Goal: Task Accomplishment & Management: Manage account settings

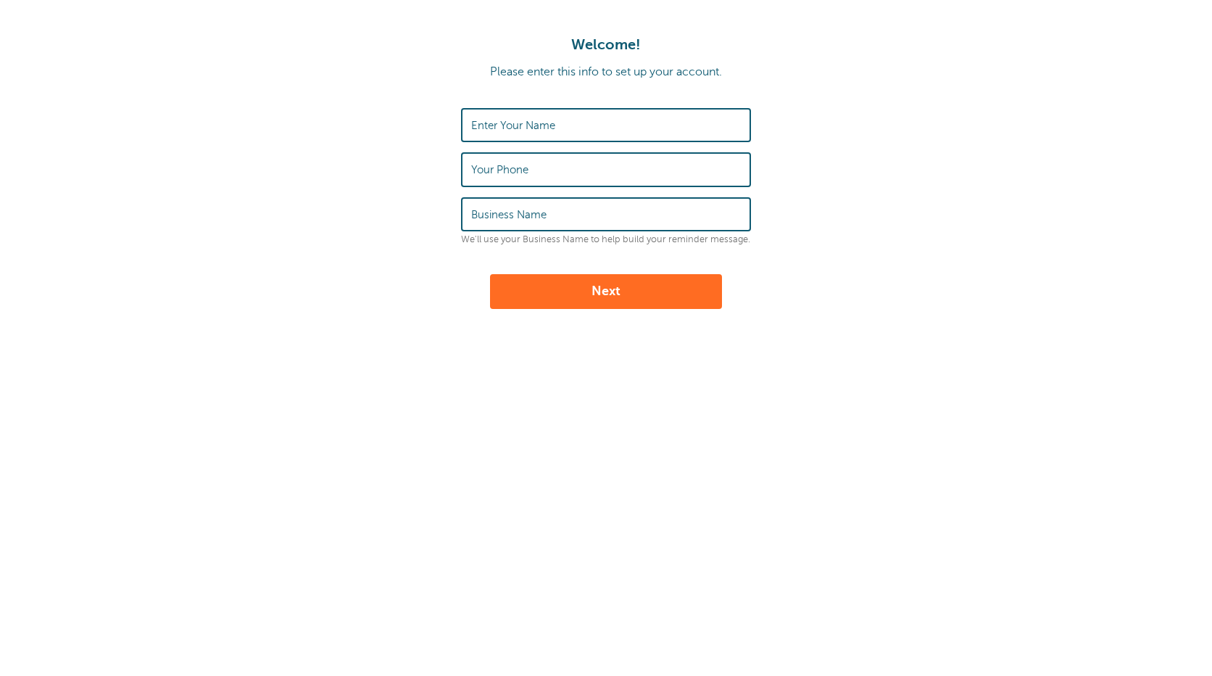
click at [550, 125] on label "Enter Your Name" at bounding box center [513, 125] width 84 height 13
click at [550, 125] on input "Enter Your Name" at bounding box center [606, 124] width 270 height 31
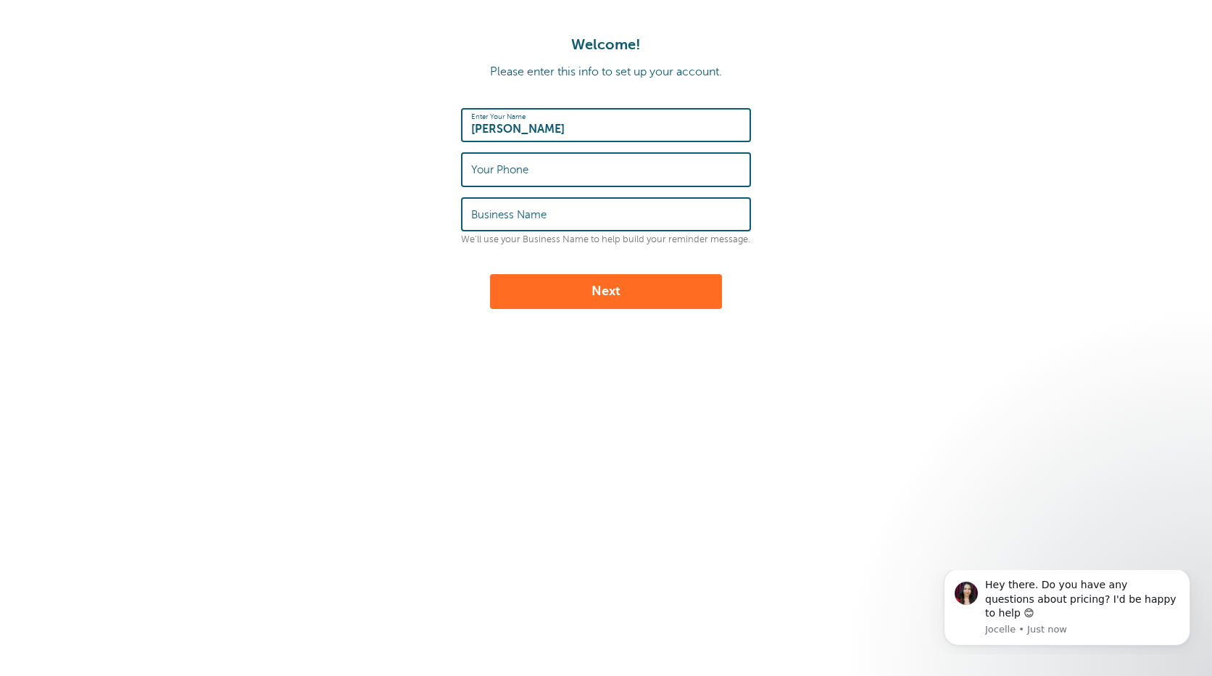
type input "Terri Burgan"
type input "5024941116"
click at [599, 293] on button "Next" at bounding box center [606, 291] width 232 height 35
type input "301 Interactive"
click at [535, 283] on button "Next" at bounding box center [606, 291] width 232 height 35
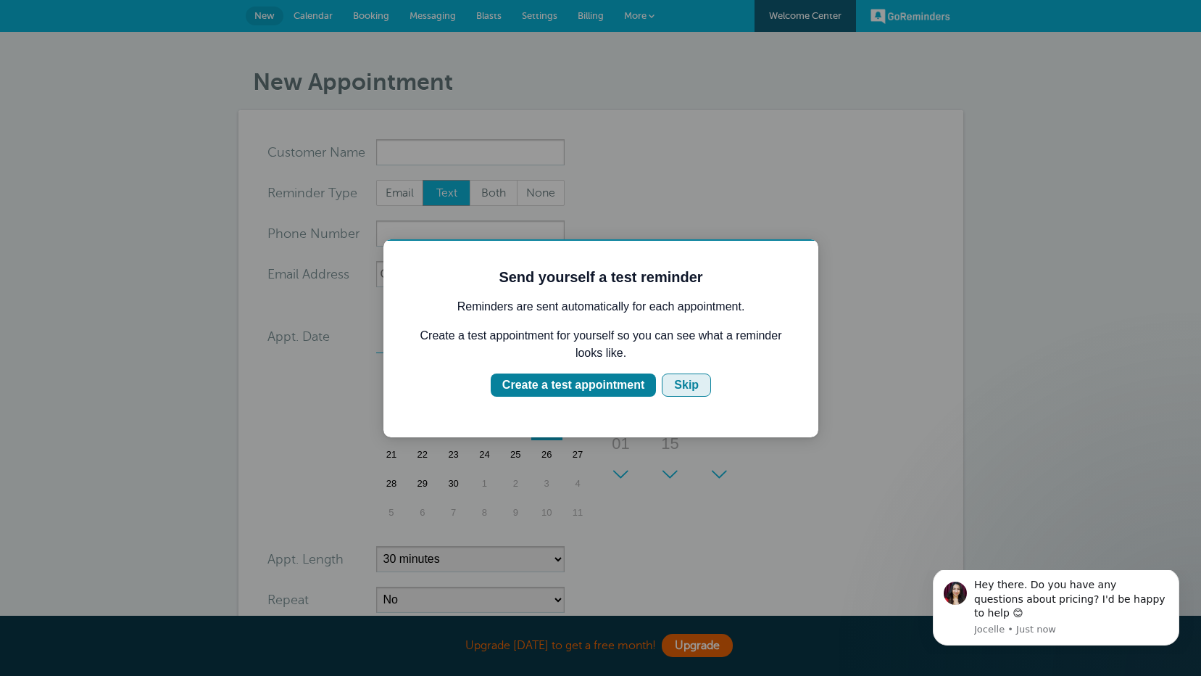
click at [675, 387] on div "Skip" at bounding box center [686, 384] width 25 height 17
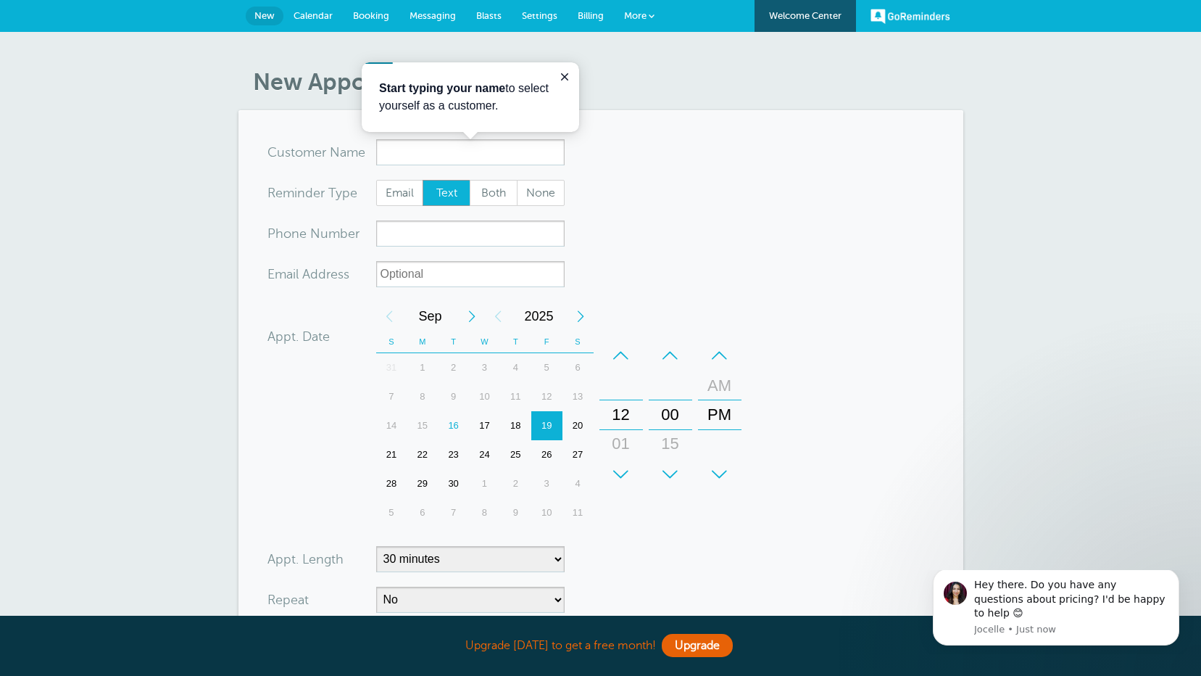
click at [310, 14] on span "Calendar" at bounding box center [313, 15] width 39 height 11
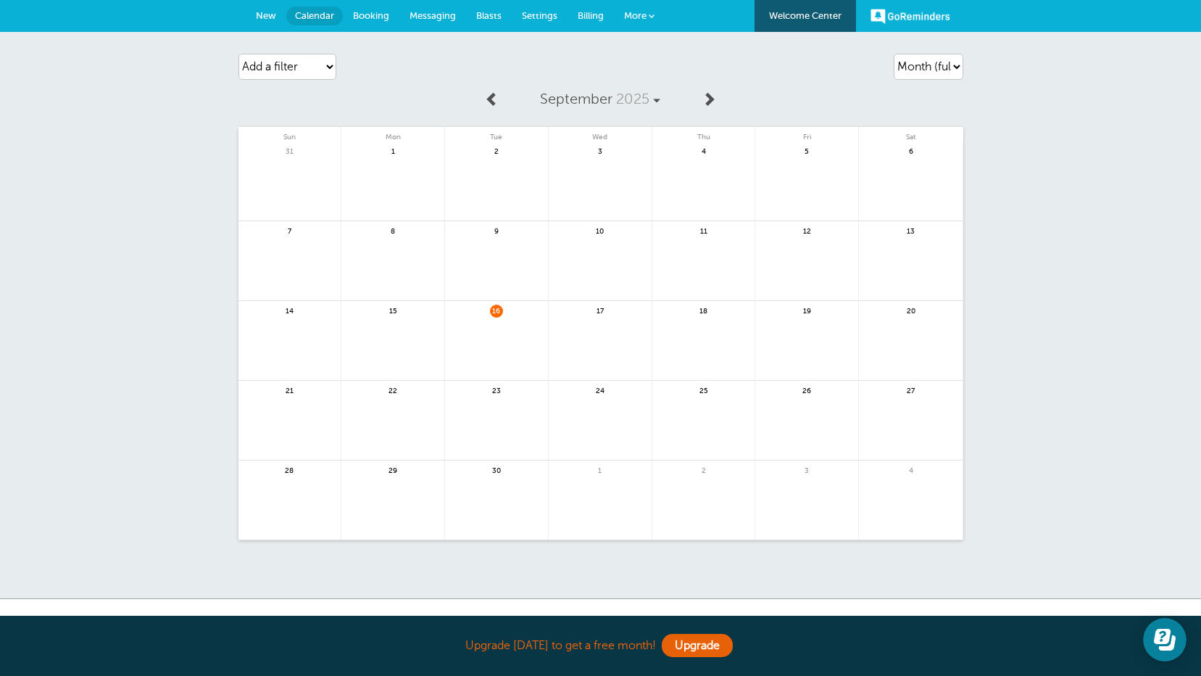
click at [635, 12] on span "More" at bounding box center [635, 15] width 22 height 11
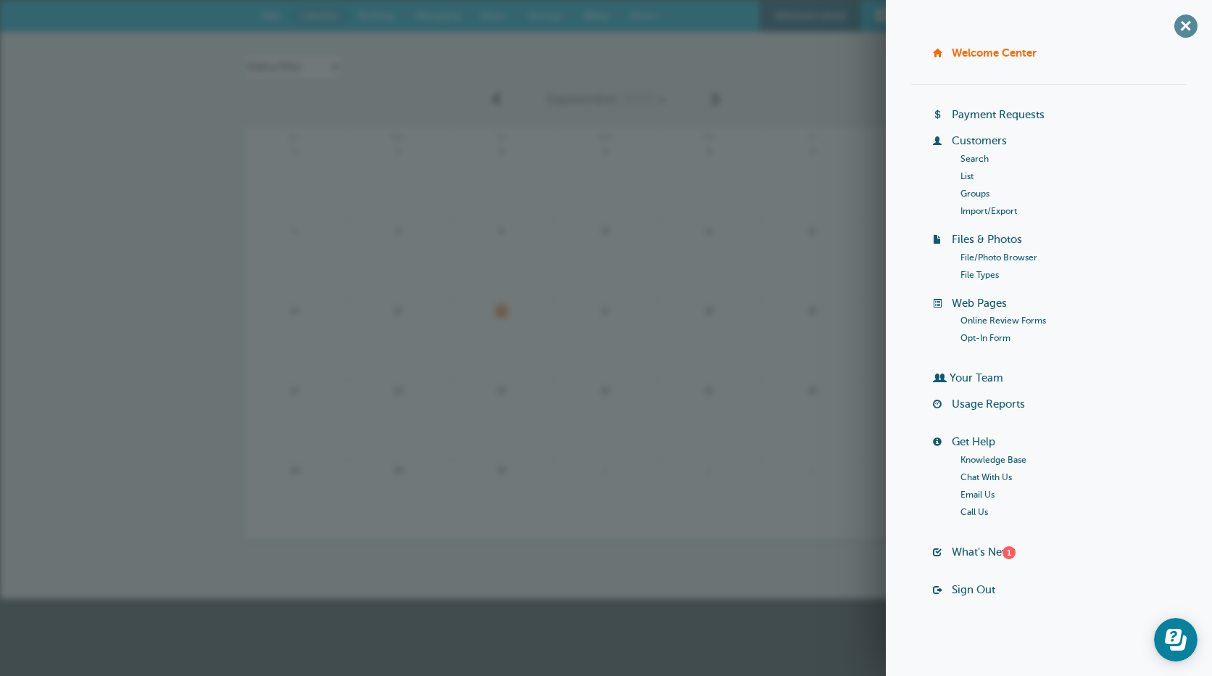
click at [1192, 22] on span "+" at bounding box center [1185, 25] width 33 height 33
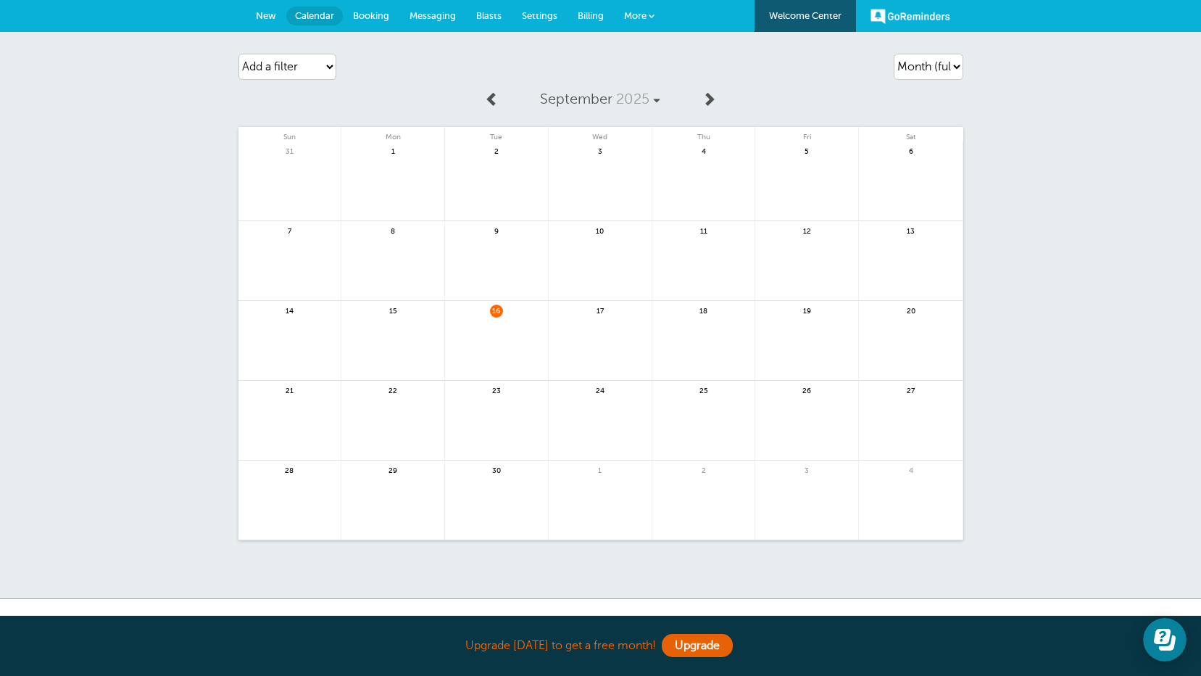
click at [536, 15] on span "Settings" at bounding box center [540, 15] width 36 height 11
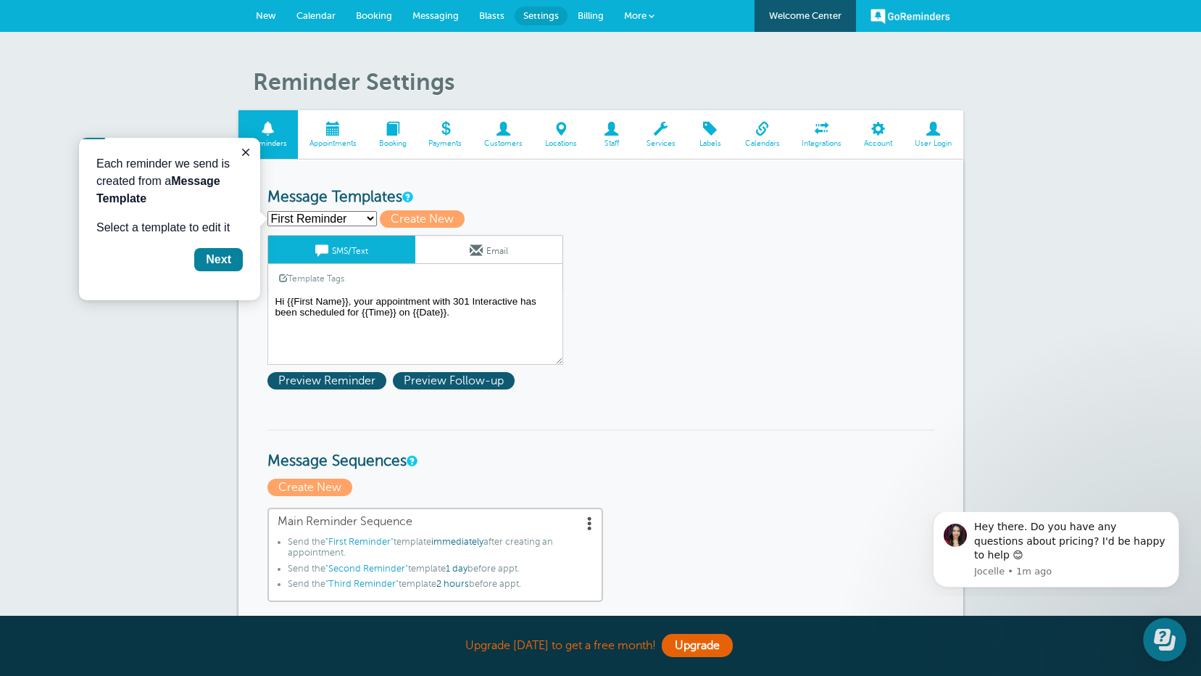
click at [895, 136] on span at bounding box center [878, 129] width 51 height 14
